Goal: Obtain resource: Obtain resource

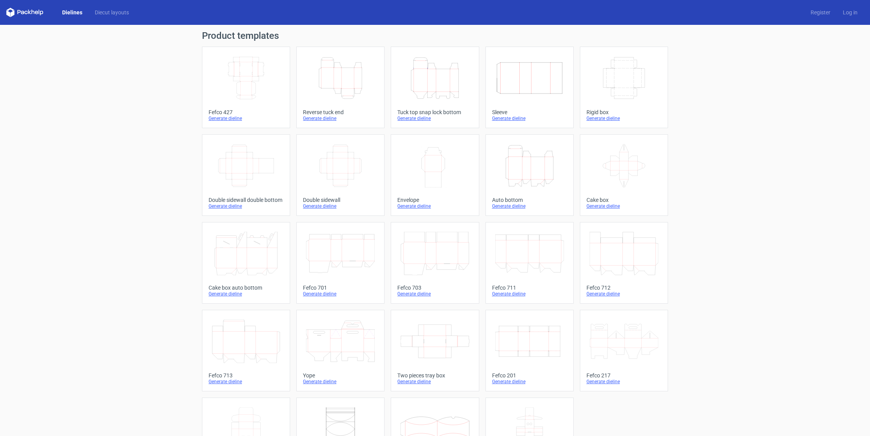
click at [439, 71] on icon "Height Depth Width" at bounding box center [435, 78] width 69 height 44
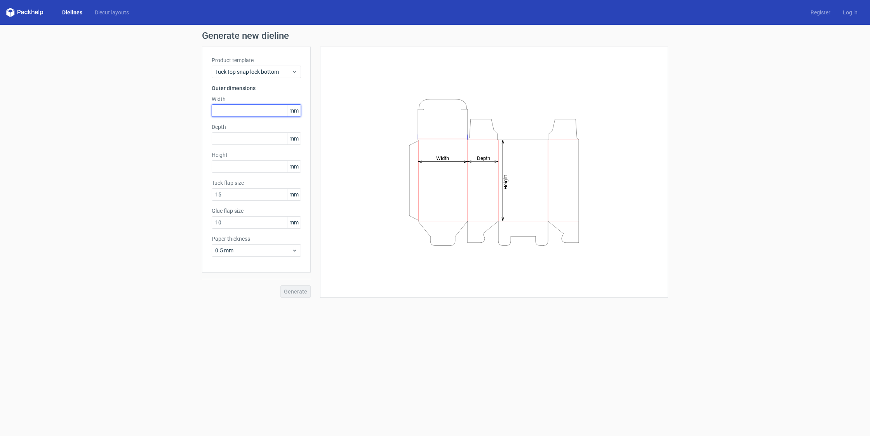
click at [247, 115] on input "text" at bounding box center [256, 110] width 89 height 12
type input "80"
type input "265"
drag, startPoint x: 235, startPoint y: 231, endPoint x: 192, endPoint y: 230, distance: 43.5
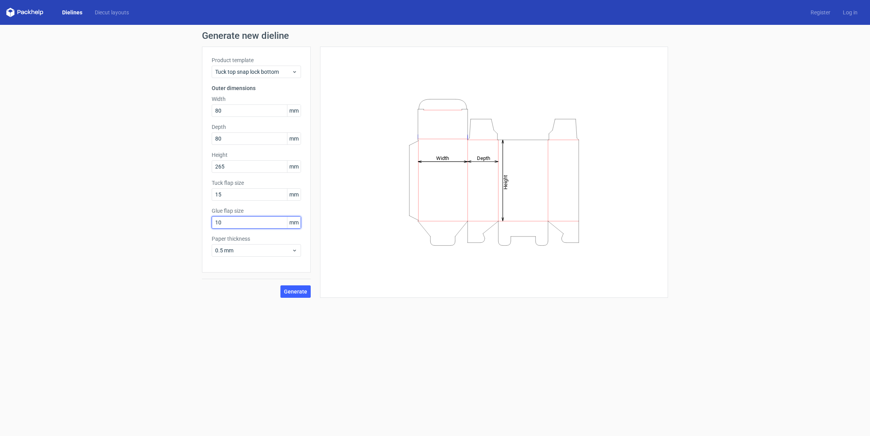
click at [212, 229] on input "10" at bounding box center [256, 222] width 89 height 12
type input "18"
click at [302, 294] on span "Generate" at bounding box center [295, 291] width 23 height 5
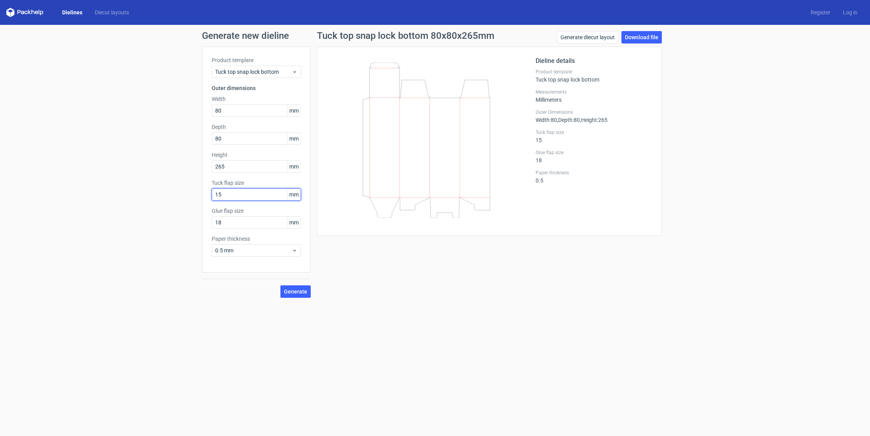
drag, startPoint x: 231, startPoint y: 201, endPoint x: 194, endPoint y: 200, distance: 37.3
click at [212, 200] on input "15" at bounding box center [256, 194] width 89 height 12
drag, startPoint x: 362, startPoint y: 306, endPoint x: 322, endPoint y: 303, distance: 40.2
click at [361, 304] on div "Generate new dieline Product template Tuck top snap lock bottom Outer dimension…" at bounding box center [435, 164] width 870 height 279
click at [305, 294] on span "Generate" at bounding box center [295, 291] width 23 height 5
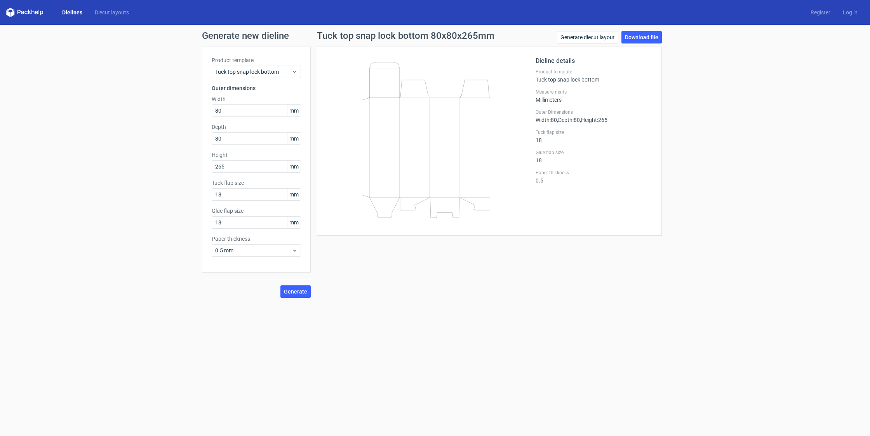
click at [447, 163] on icon at bounding box center [426, 140] width 187 height 155
click at [634, 37] on link "Download file" at bounding box center [642, 37] width 40 height 12
click at [639, 36] on link "Download file" at bounding box center [642, 37] width 40 height 12
click at [301, 294] on span "Generate" at bounding box center [295, 291] width 23 height 5
click at [135, 89] on div "Generate new dieline Product template Tuck top snap lock bottom Outer dimension…" at bounding box center [435, 164] width 870 height 279
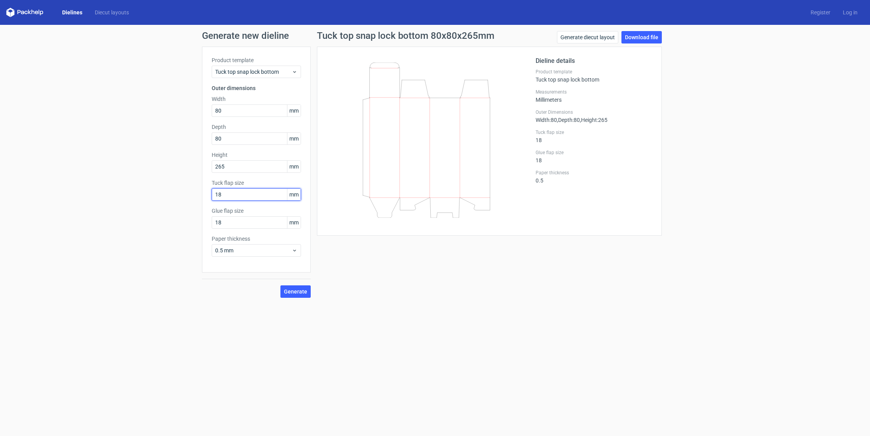
drag, startPoint x: 221, startPoint y: 201, endPoint x: 204, endPoint y: 201, distance: 17.5
click at [212, 201] on input "18" at bounding box center [256, 194] width 89 height 12
type input "15"
click at [297, 294] on span "Generate" at bounding box center [295, 291] width 23 height 5
click at [643, 37] on link "Download file" at bounding box center [642, 37] width 40 height 12
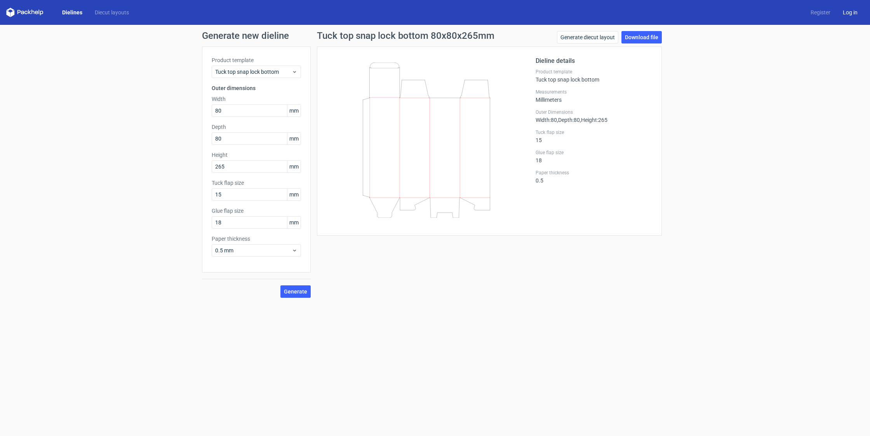
click at [846, 12] on link "Log in" at bounding box center [850, 13] width 27 height 8
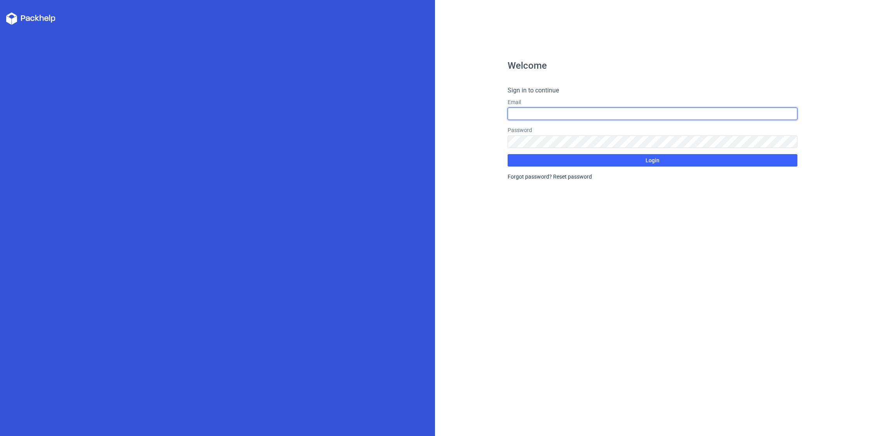
click at [581, 117] on input "text" at bounding box center [653, 114] width 290 height 12
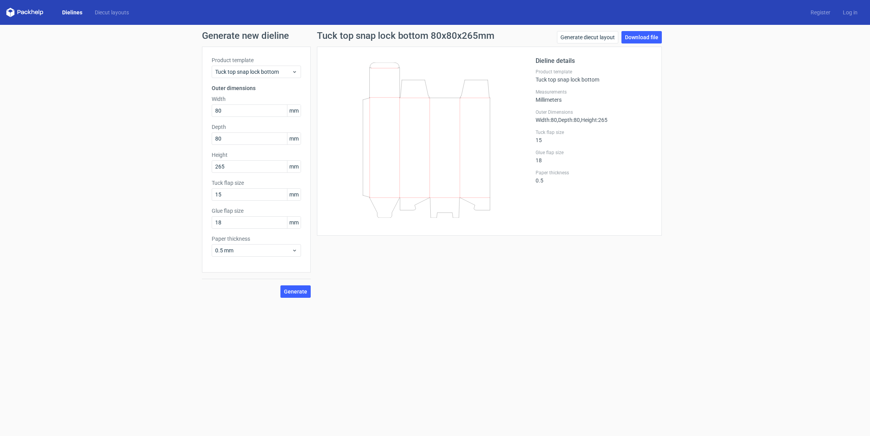
click at [77, 11] on link "Dielines" at bounding box center [72, 13] width 33 height 8
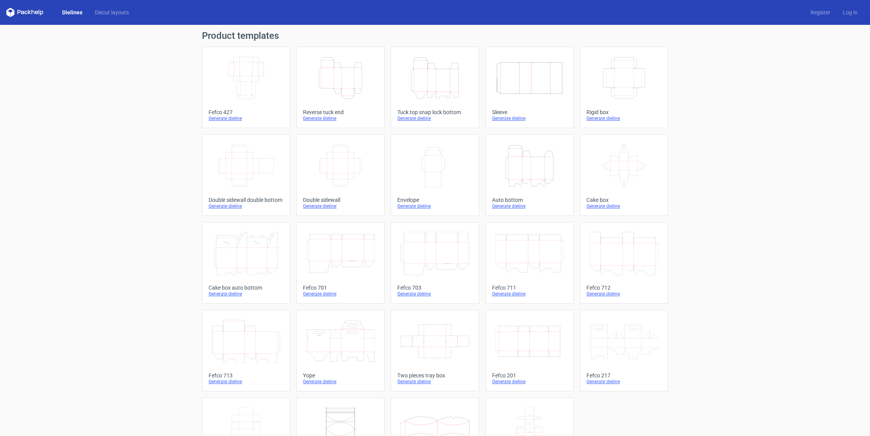
click at [349, 74] on icon "Height Depth Width" at bounding box center [340, 78] width 69 height 44
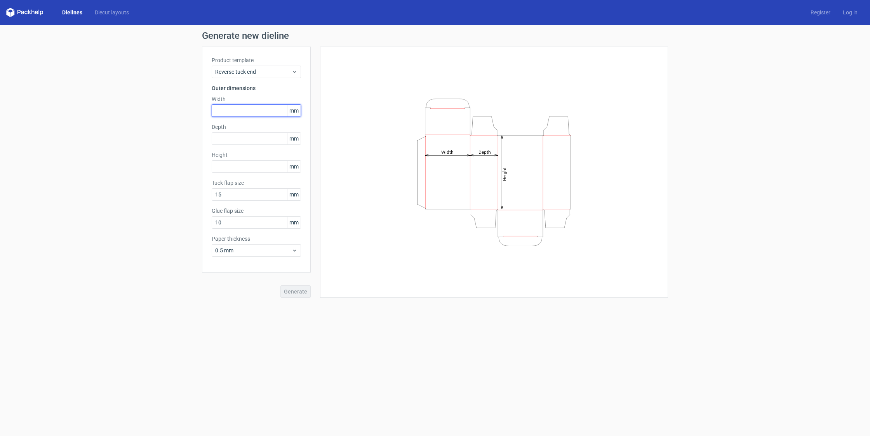
click at [248, 113] on input "text" at bounding box center [256, 110] width 89 height 12
type input "80"
type input "265"
type input "18"
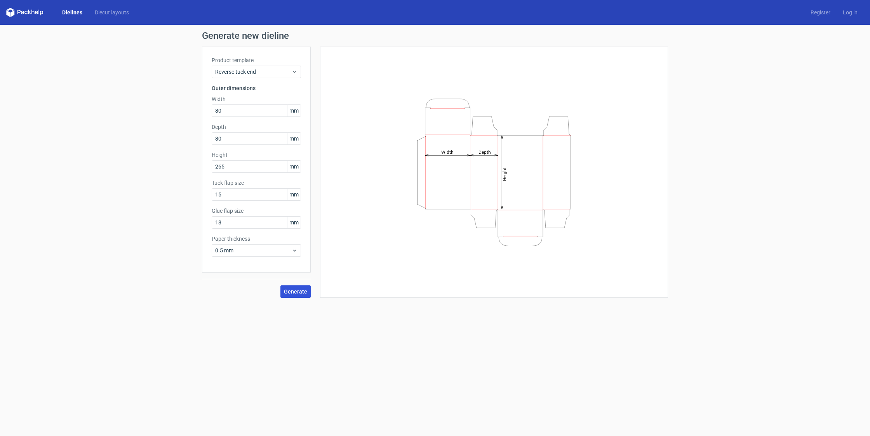
click at [300, 294] on span "Generate" at bounding box center [295, 291] width 23 height 5
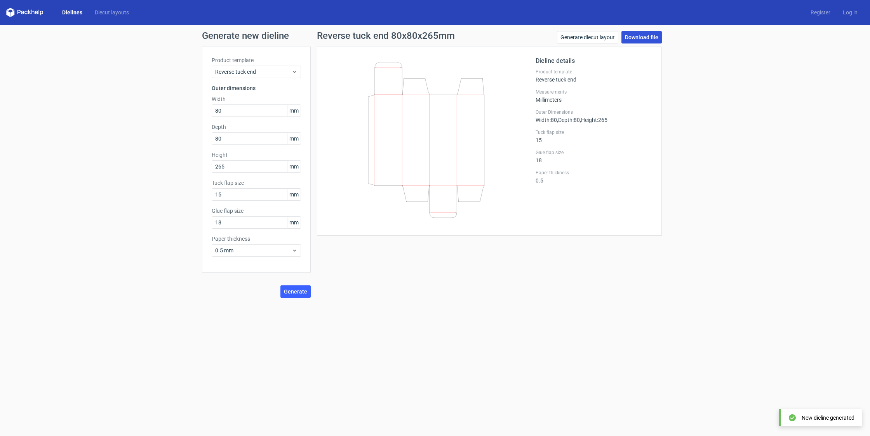
click at [641, 38] on link "Download file" at bounding box center [642, 37] width 40 height 12
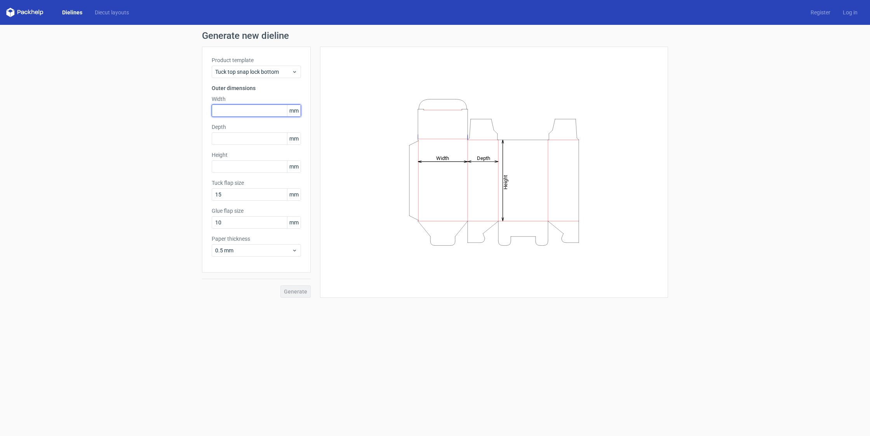
click at [239, 113] on input "text" at bounding box center [256, 110] width 89 height 12
type input "80"
type input "265"
type input "18"
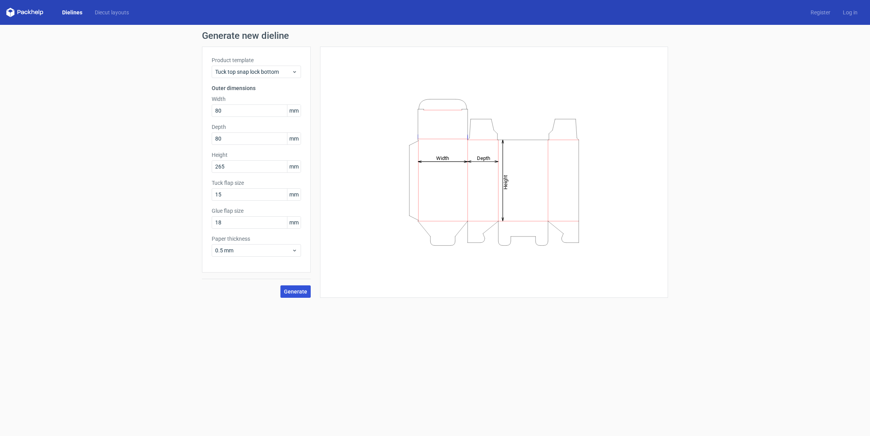
click at [301, 294] on span "Generate" at bounding box center [295, 291] width 23 height 5
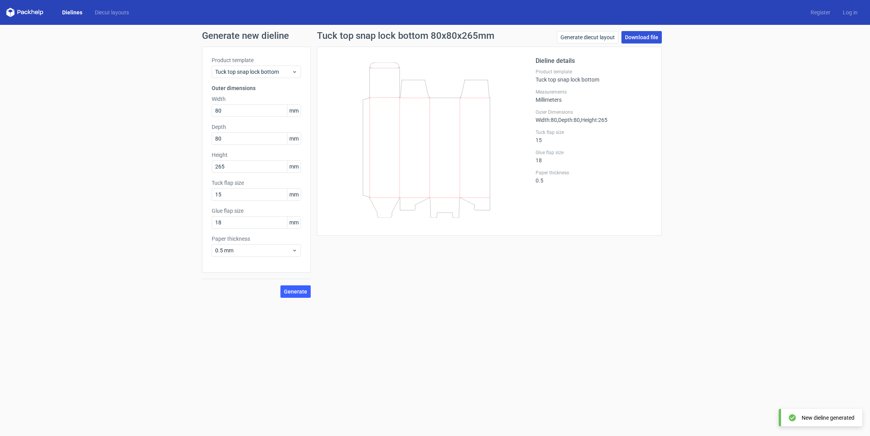
click at [640, 35] on link "Download file" at bounding box center [642, 37] width 40 height 12
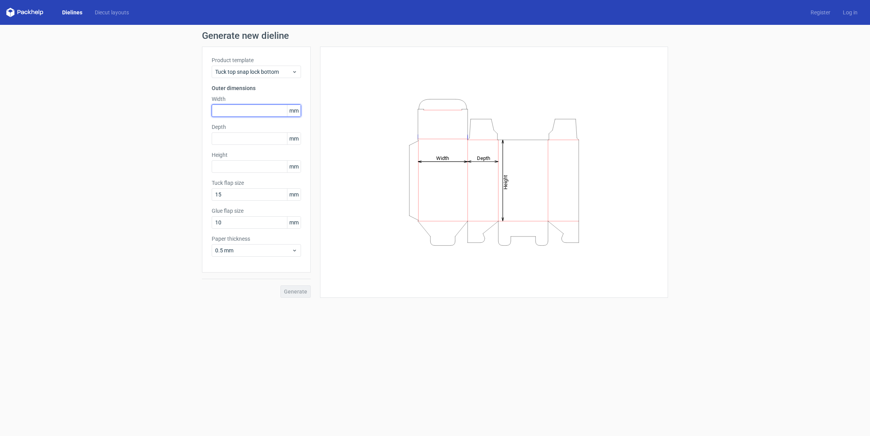
click at [252, 113] on input "text" at bounding box center [256, 110] width 89 height 12
type input "80"
type input "265"
type input "18"
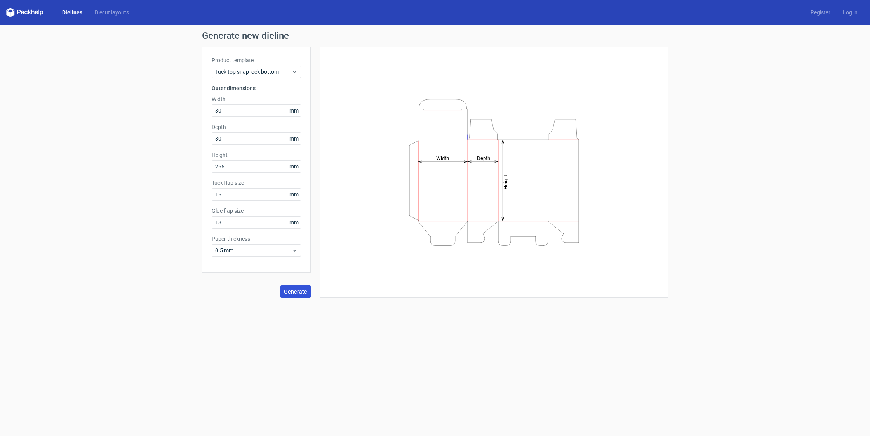
click at [303, 294] on span "Generate" at bounding box center [295, 291] width 23 height 5
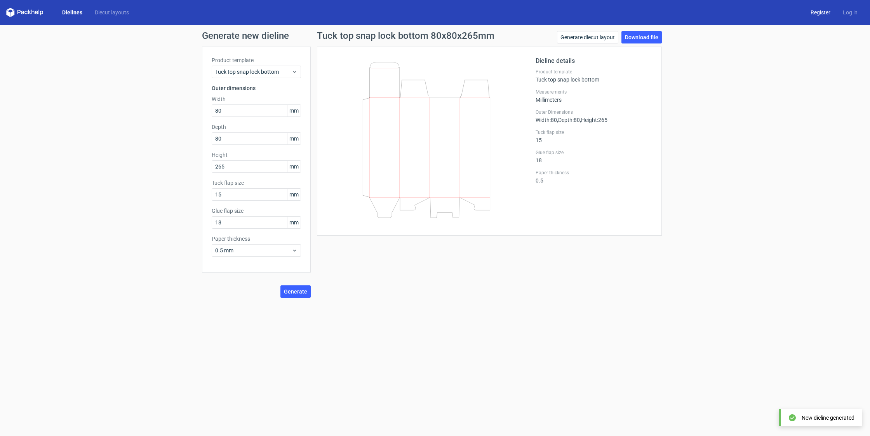
click at [821, 12] on link "Register" at bounding box center [821, 13] width 32 height 8
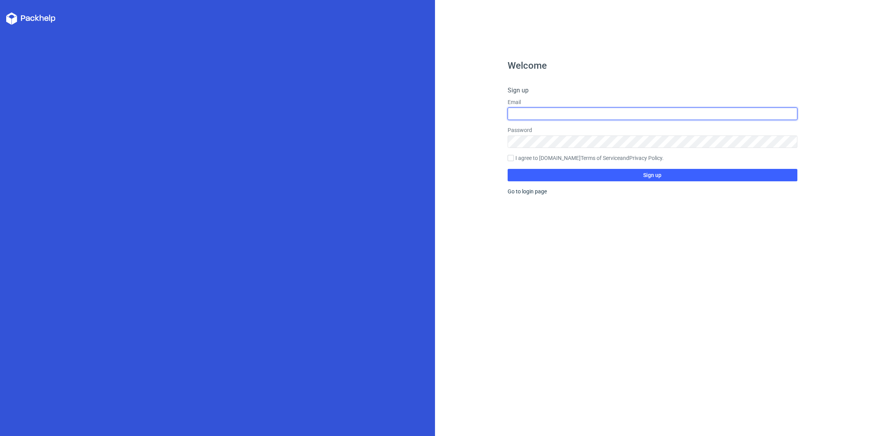
click at [543, 113] on input "text" at bounding box center [653, 114] width 290 height 12
type input "a"
type input "prabaharan11.1976@gmail.com"
click at [559, 162] on label "I agree to Packhelp.com Terms of Service and Privacy Policy ." at bounding box center [653, 158] width 290 height 9
click at [514, 161] on input "I agree to Packhelp.com Terms of Service and Privacy Policy ." at bounding box center [511, 158] width 6 height 6
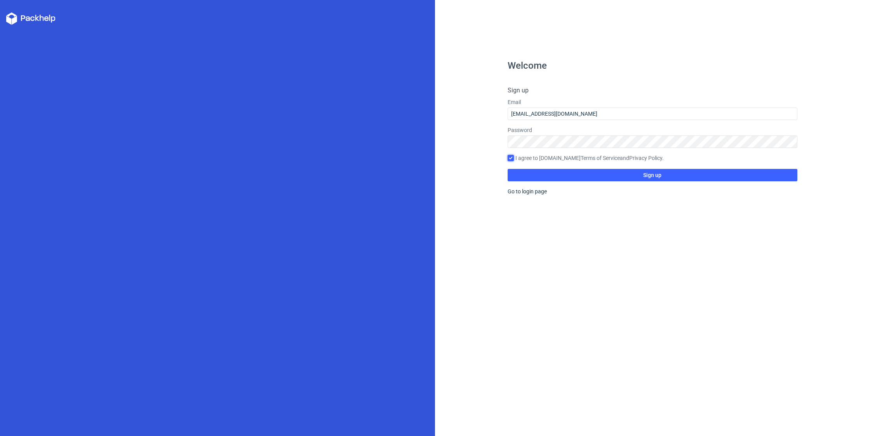
checkbox input "true"
click at [660, 178] on span "Sign up" at bounding box center [652, 174] width 18 height 5
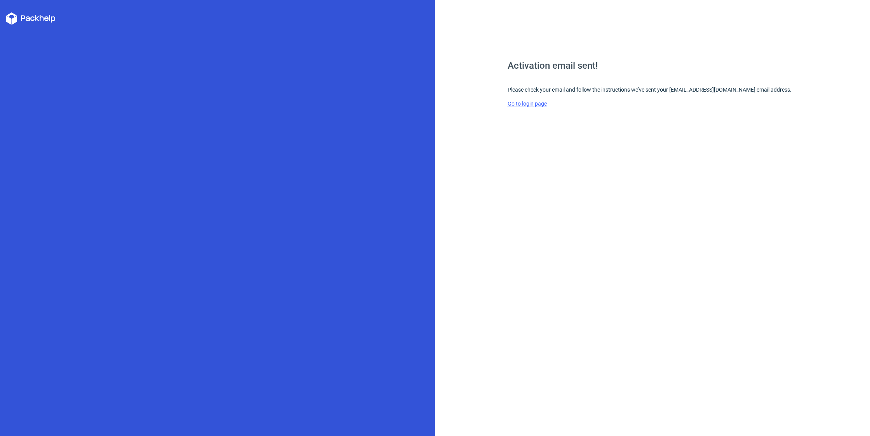
click at [524, 107] on link "Go to login page" at bounding box center [527, 104] width 39 height 6
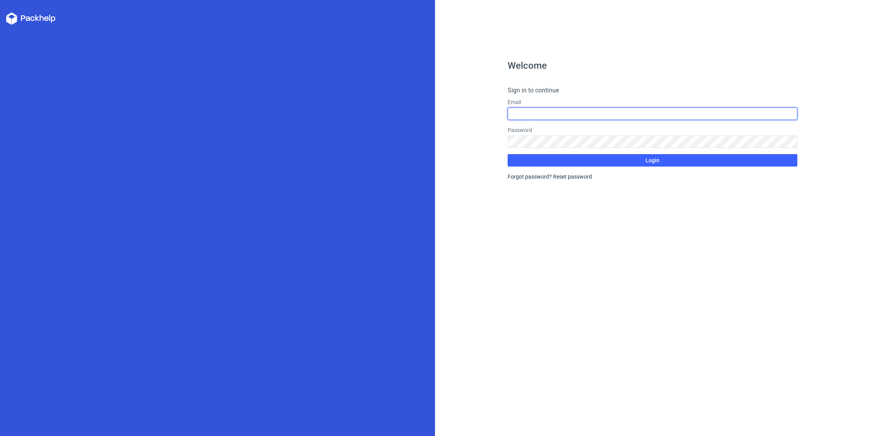
click at [550, 116] on input "text" at bounding box center [653, 114] width 290 height 12
type input "r"
type input "prabaharan11.1976@gmail.com"
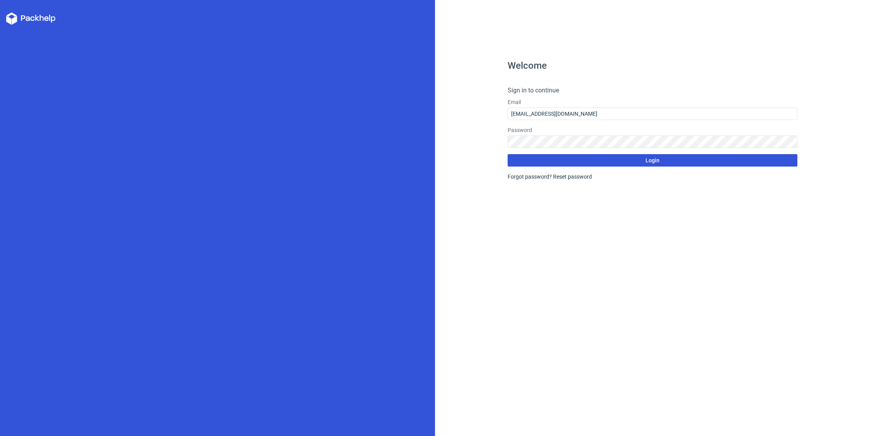
click at [650, 163] on span "Login" at bounding box center [653, 160] width 14 height 5
click at [543, 181] on div "Forgot password? Reset password" at bounding box center [653, 177] width 290 height 8
click at [644, 165] on button "Login" at bounding box center [653, 160] width 290 height 12
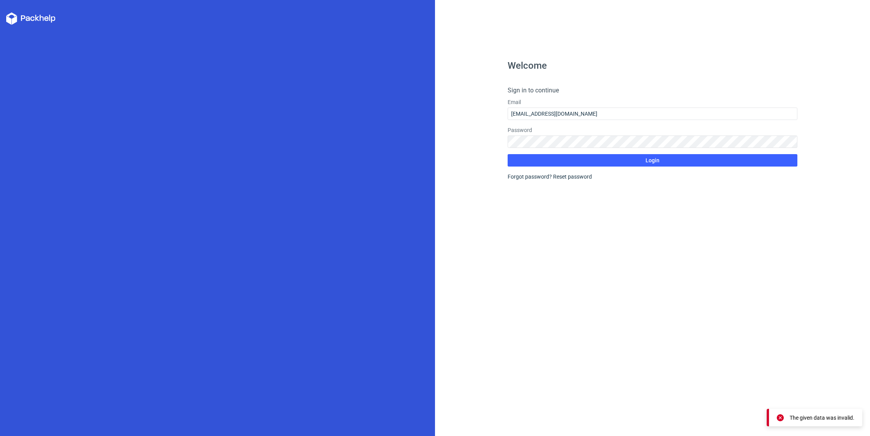
click at [819, 419] on div "The given data was invalid." at bounding box center [822, 418] width 65 height 8
click at [574, 179] on link "Reset password" at bounding box center [572, 177] width 39 height 6
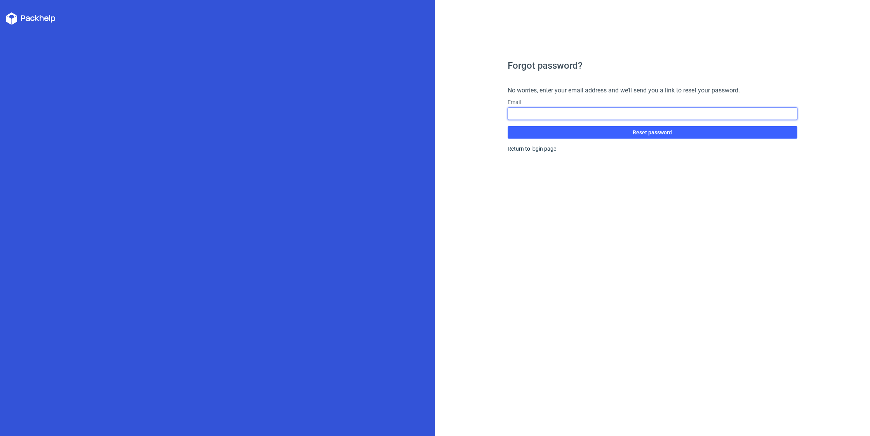
click at [552, 118] on input "text" at bounding box center [653, 114] width 290 height 12
type input "prabaharan11.1976@gmail.com"
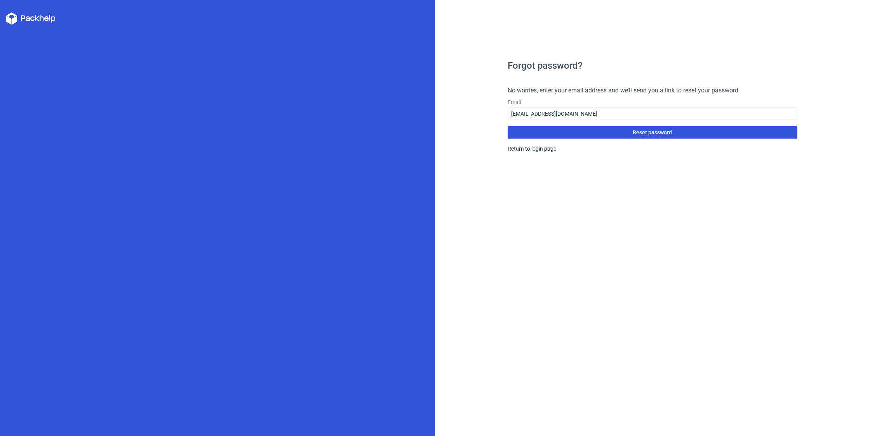
click at [660, 135] on span "Reset password" at bounding box center [652, 132] width 39 height 5
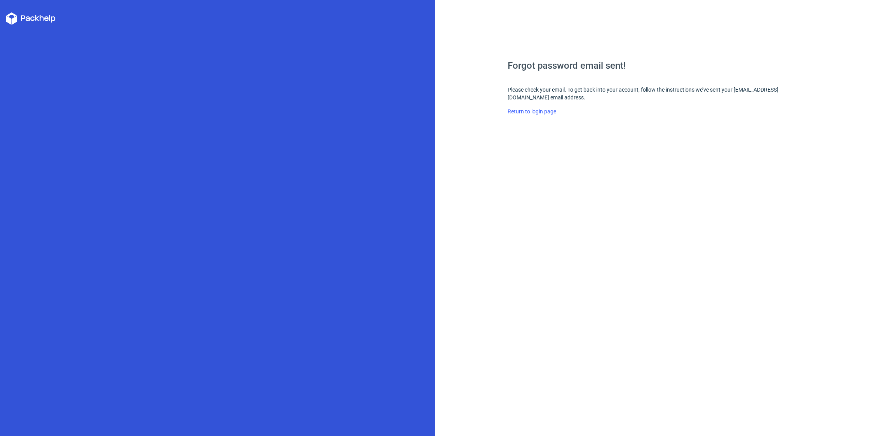
click at [542, 114] on link "Return to login page" at bounding box center [532, 111] width 49 height 6
